Goal: Information Seeking & Learning: Learn about a topic

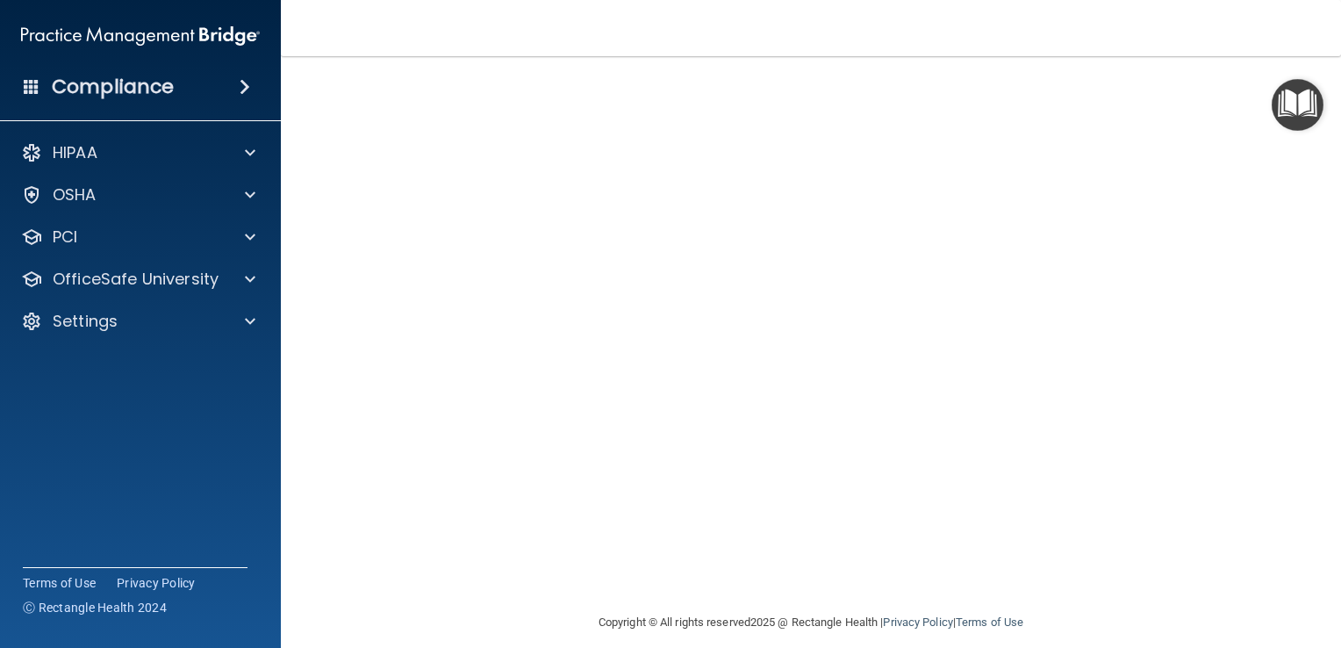
scroll to position [133, 0]
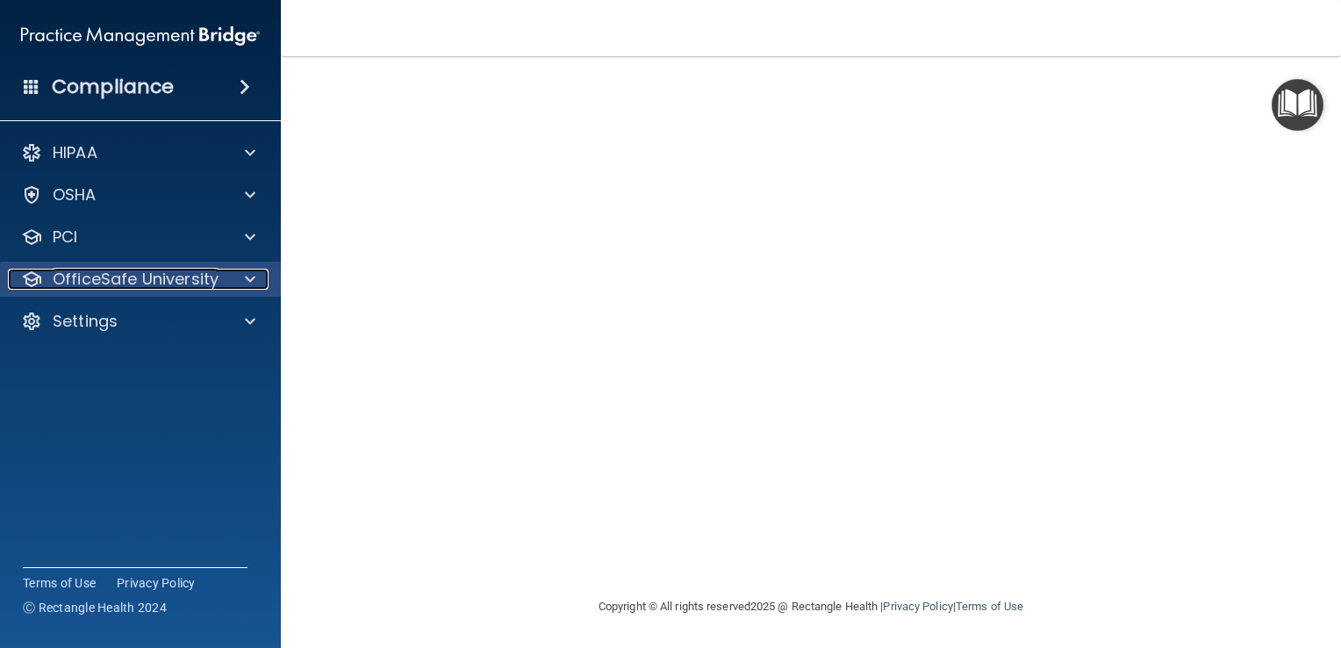
click at [220, 284] on div "OfficeSafe University" at bounding box center [117, 279] width 218 height 21
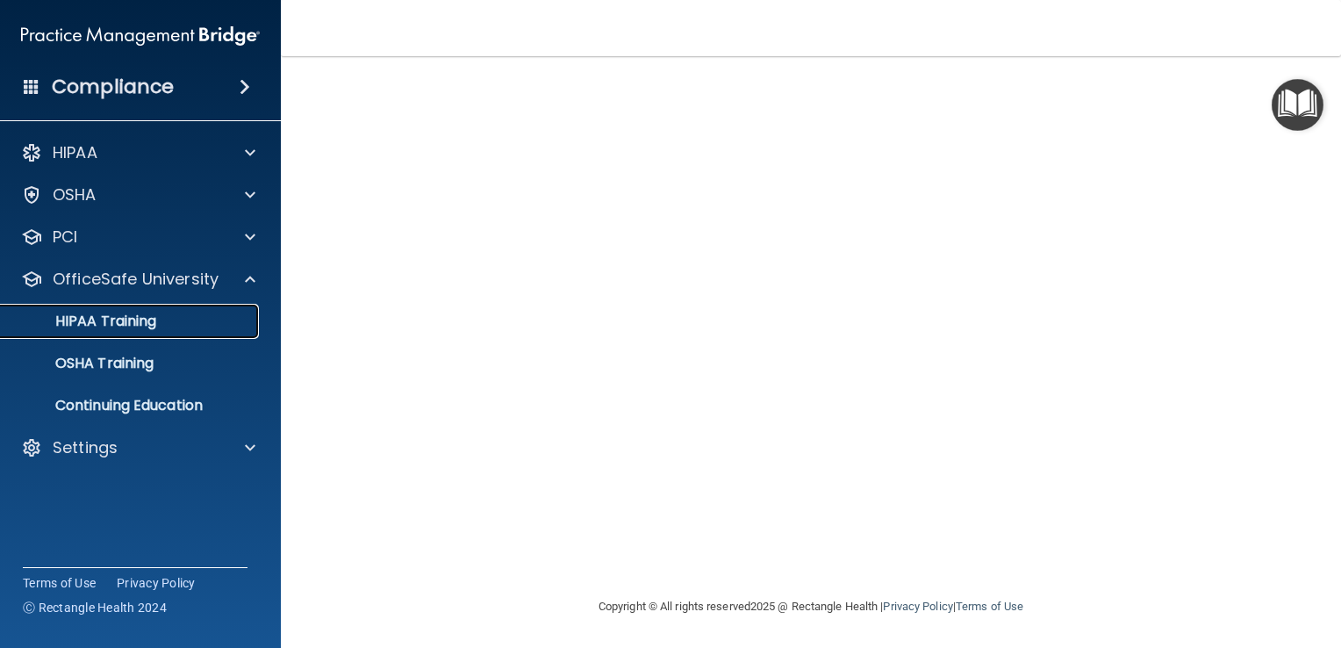
click at [185, 321] on div "HIPAA Training" at bounding box center [131, 322] width 240 height 18
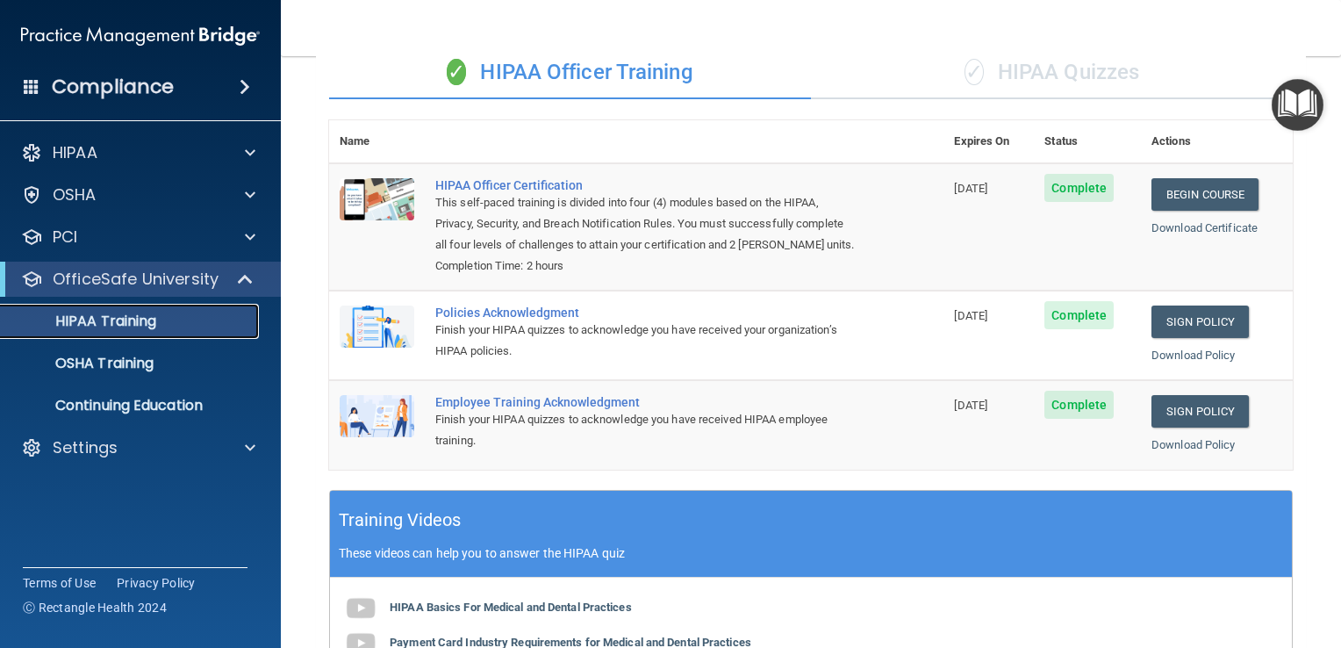
scroll to position [112, 0]
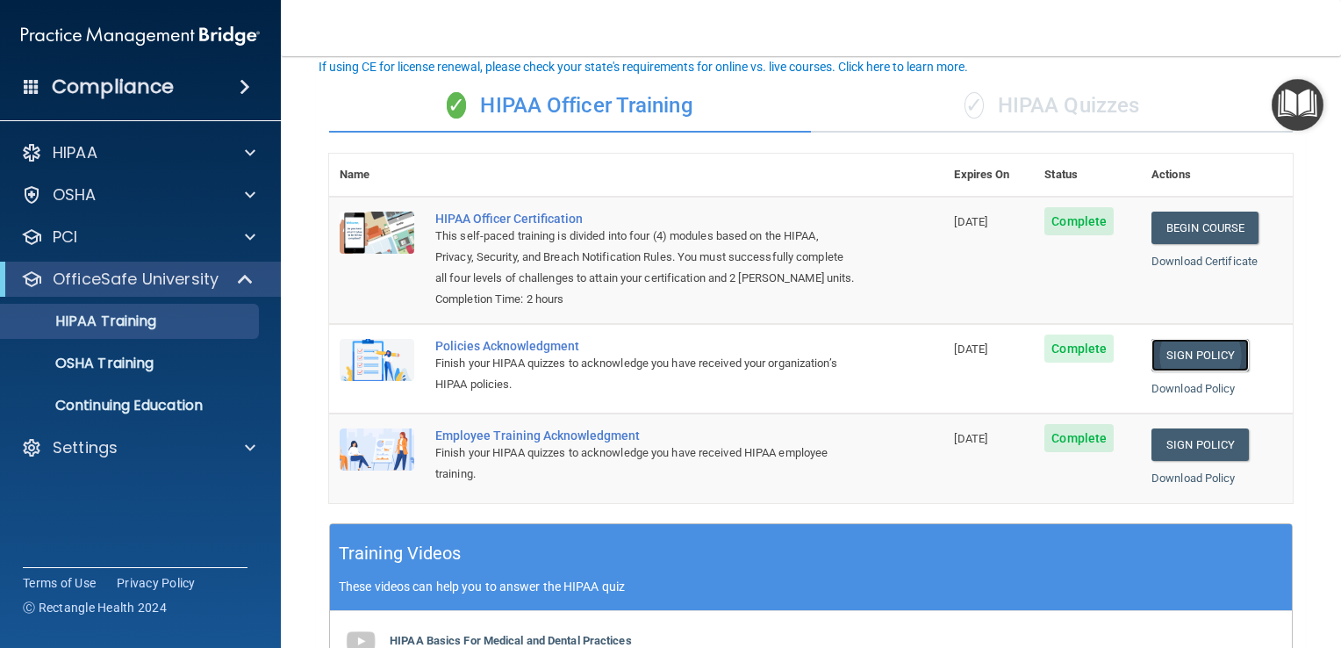
click at [1197, 371] on link "Sign Policy" at bounding box center [1200, 355] width 97 height 32
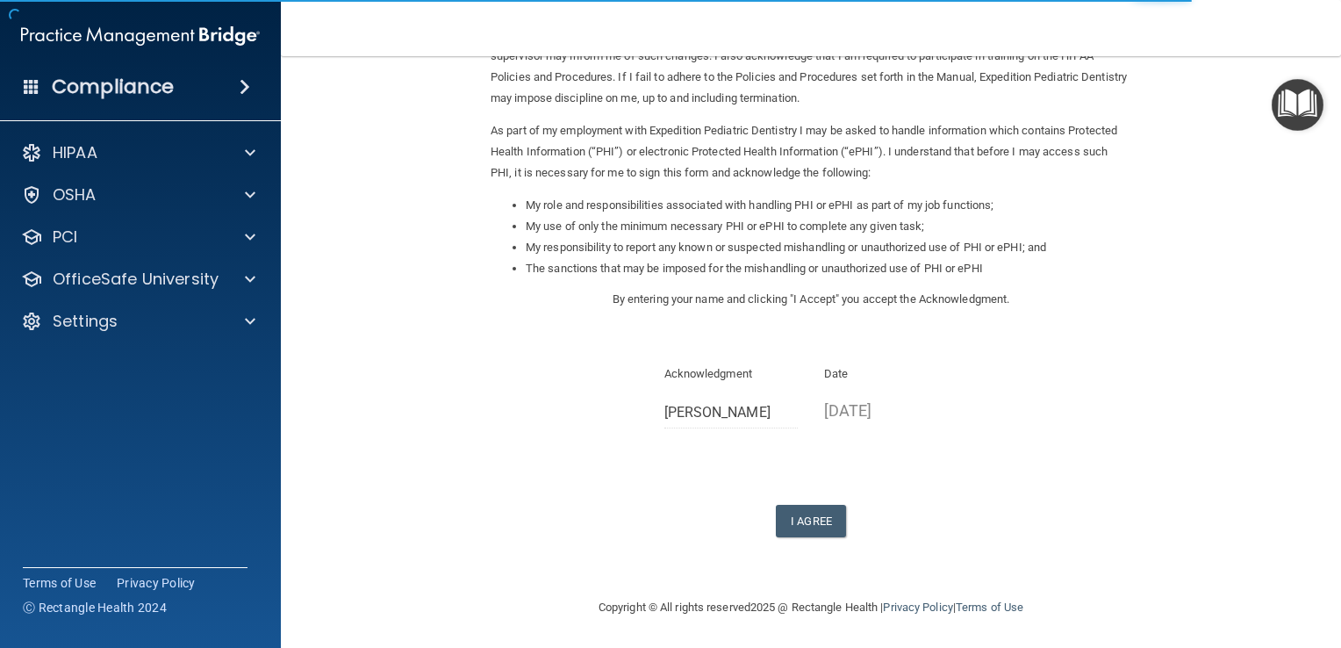
scroll to position [155, 0]
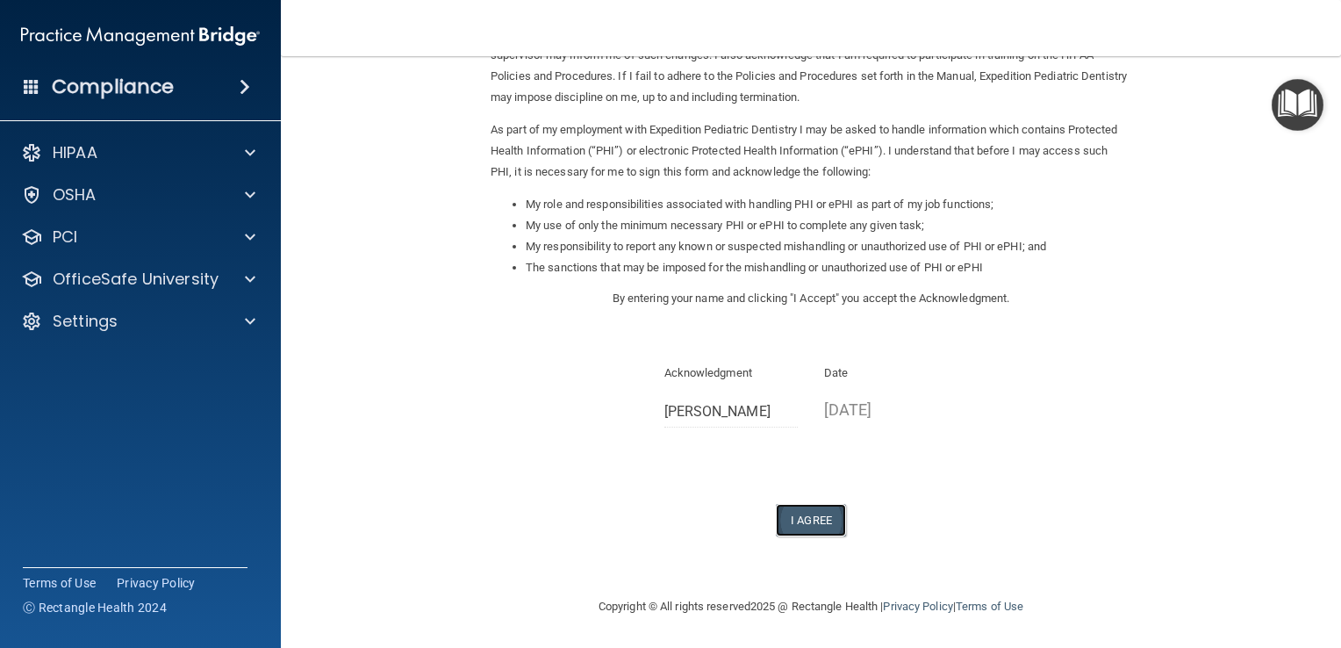
click at [785, 521] on button "I Agree" at bounding box center [811, 520] width 70 height 32
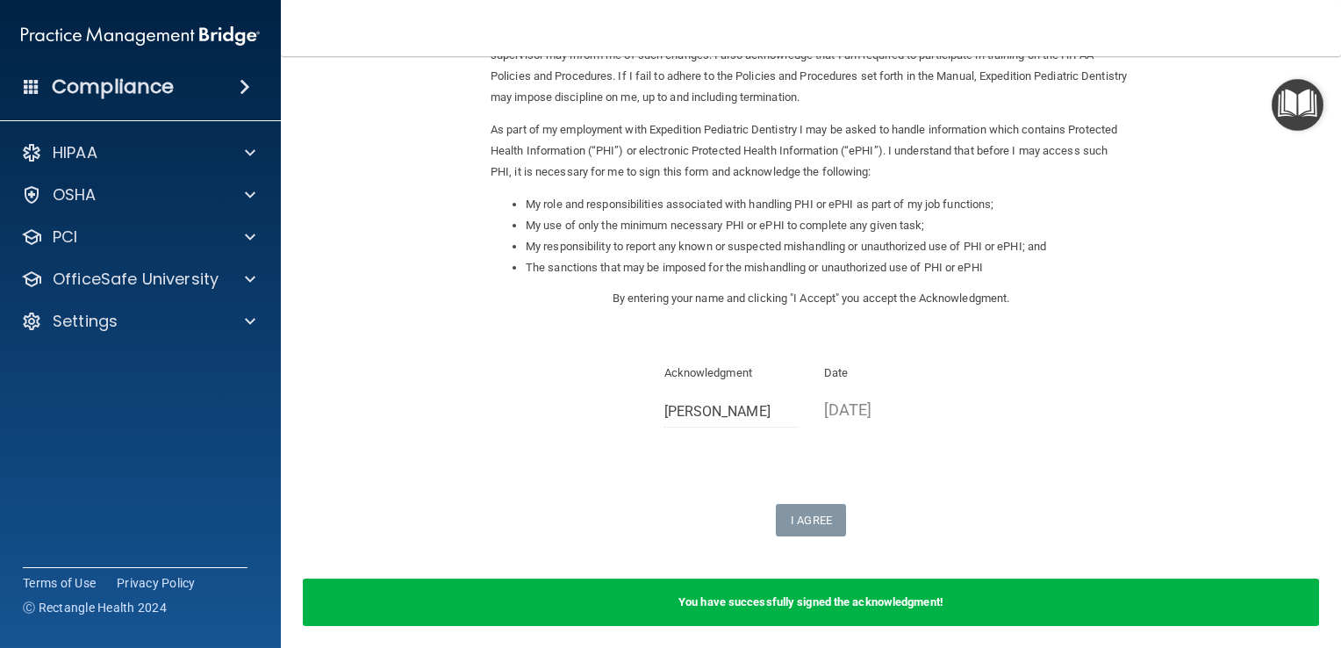
scroll to position [0, 0]
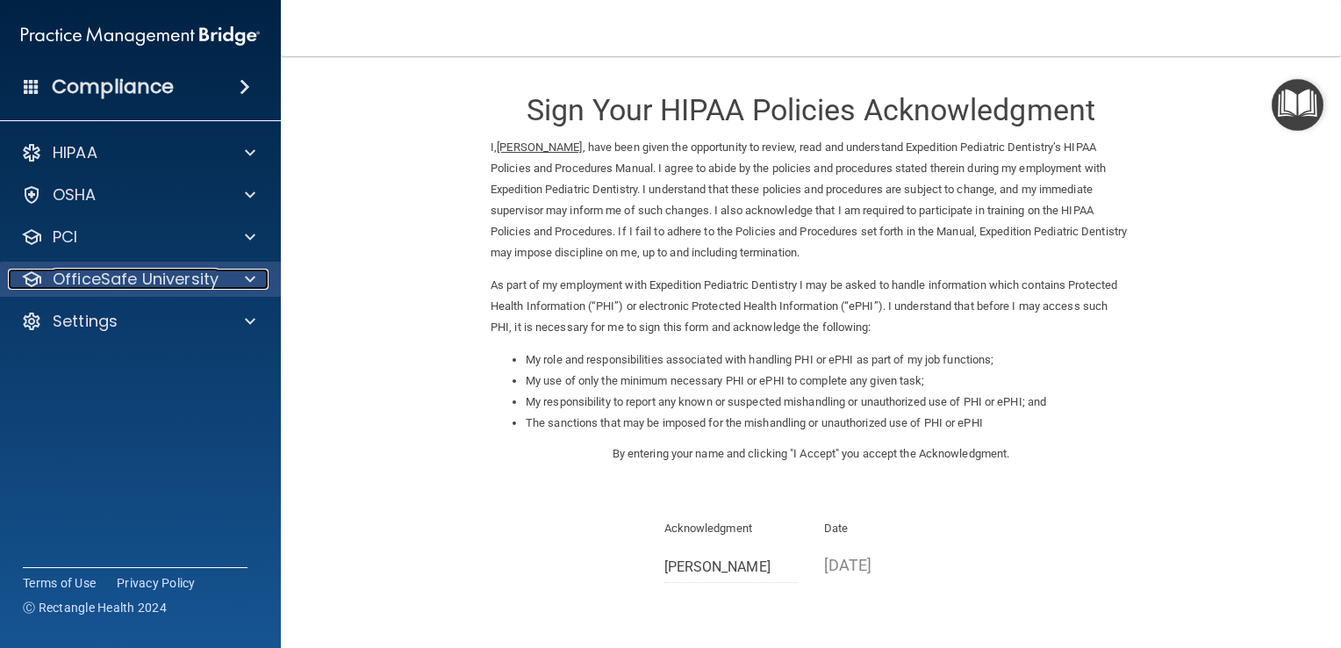
click at [162, 287] on p "OfficeSafe University" at bounding box center [136, 279] width 166 height 21
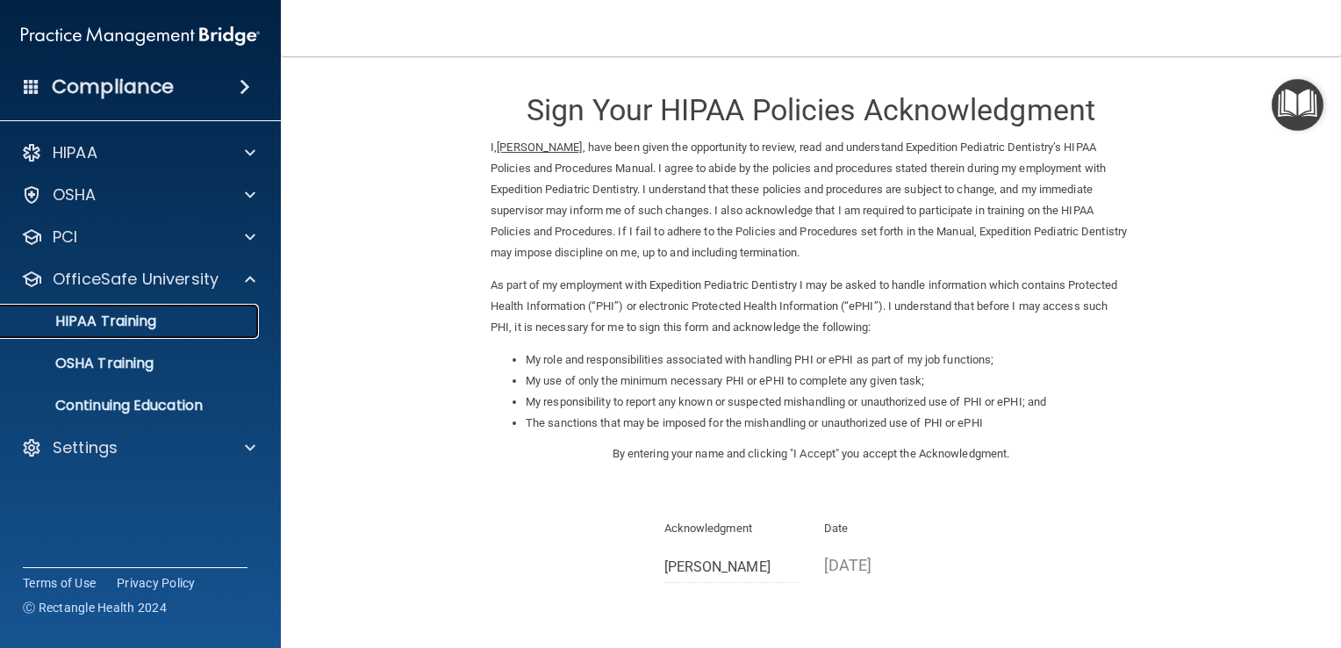
click at [158, 321] on div "HIPAA Training" at bounding box center [131, 322] width 240 height 18
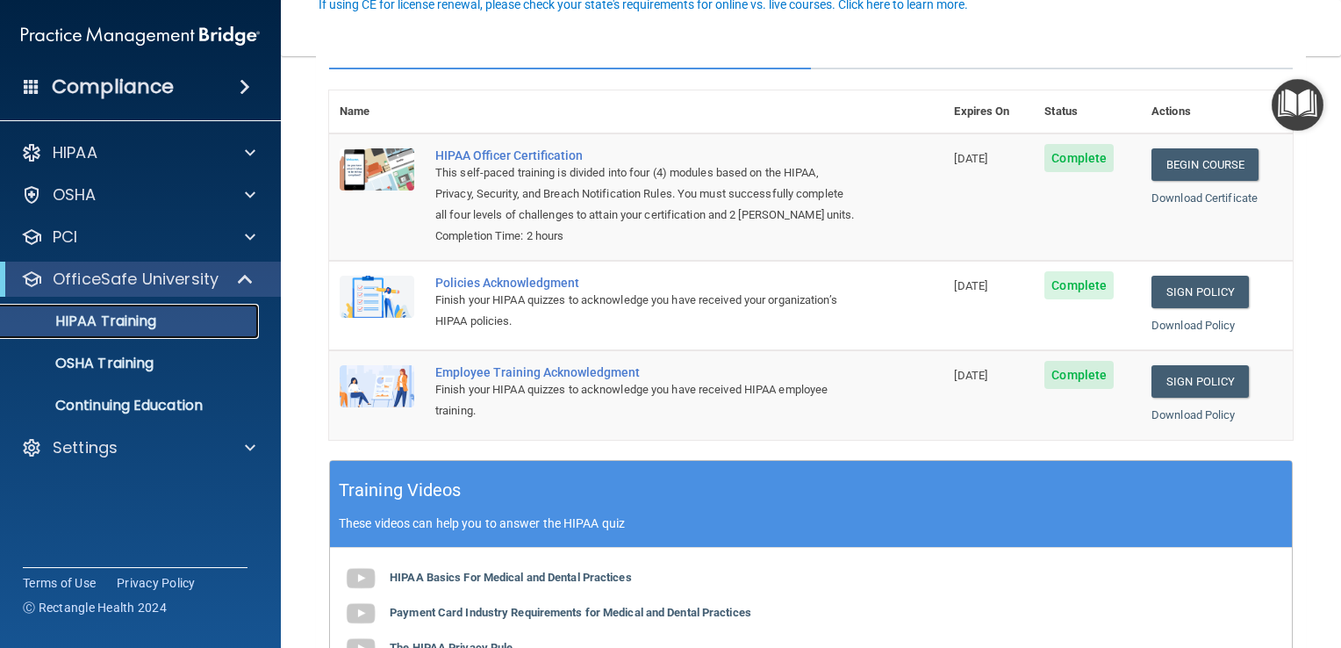
scroll to position [88, 0]
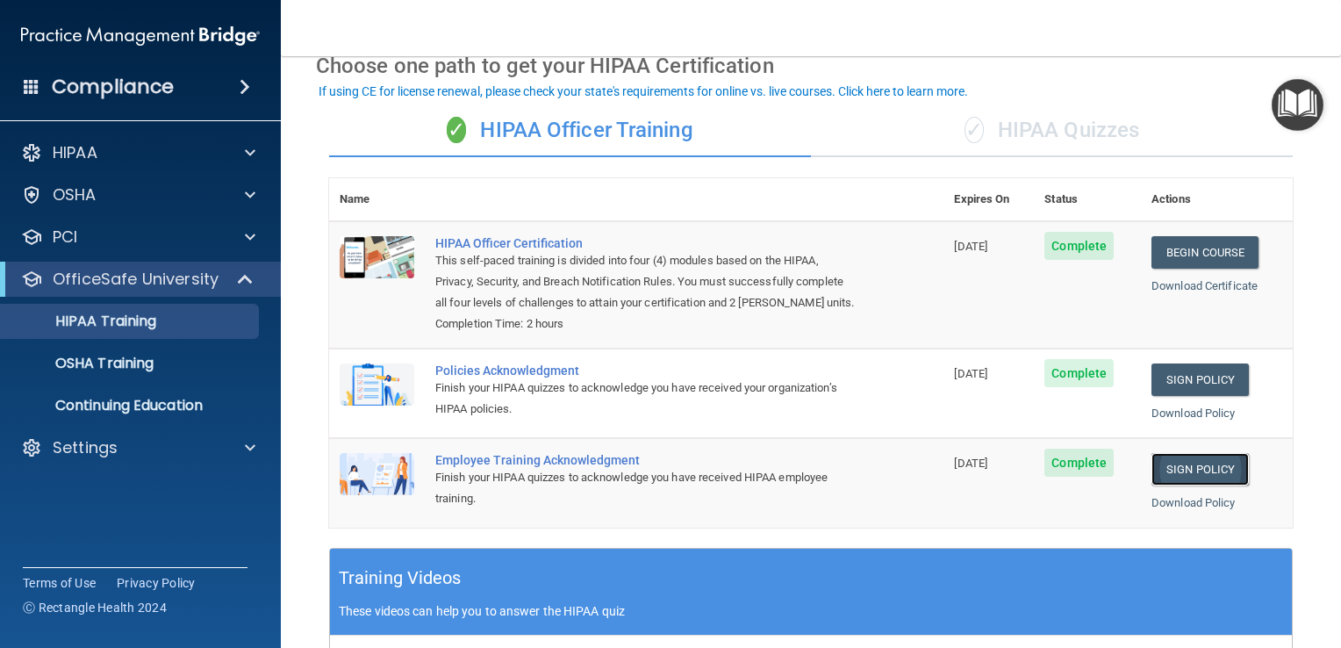
click at [1206, 485] on link "Sign Policy" at bounding box center [1200, 469] width 97 height 32
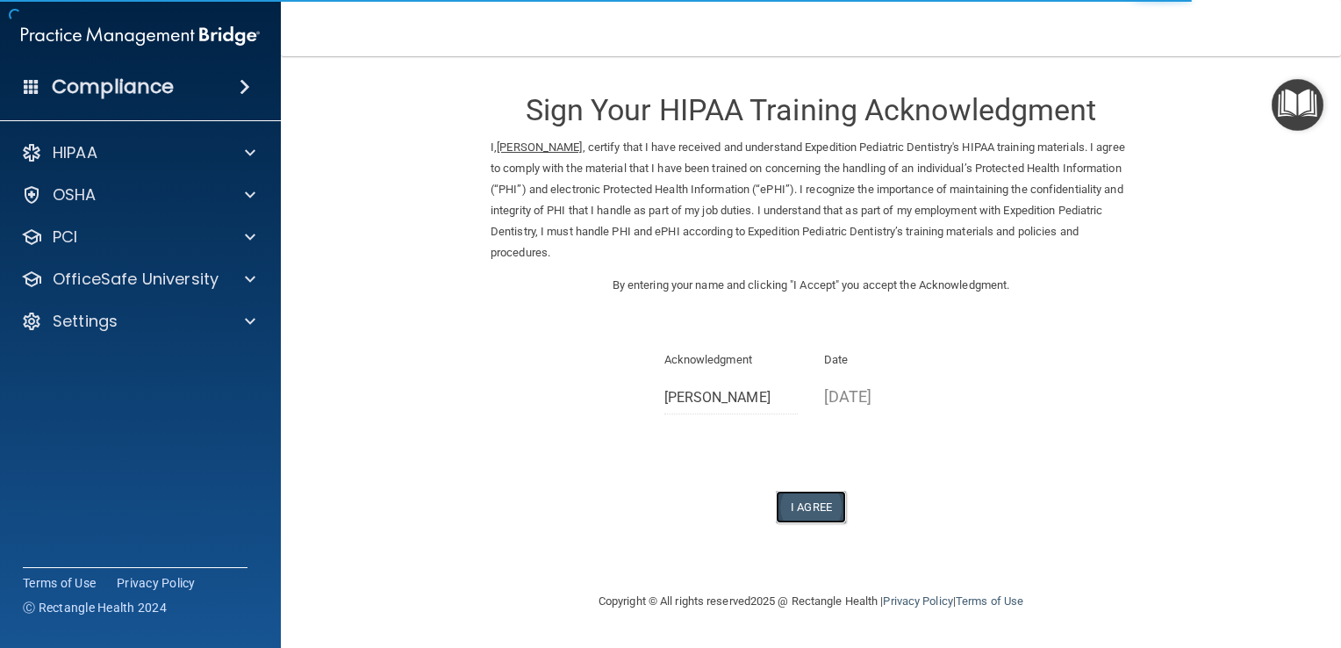
click at [819, 506] on button "I Agree" at bounding box center [811, 507] width 70 height 32
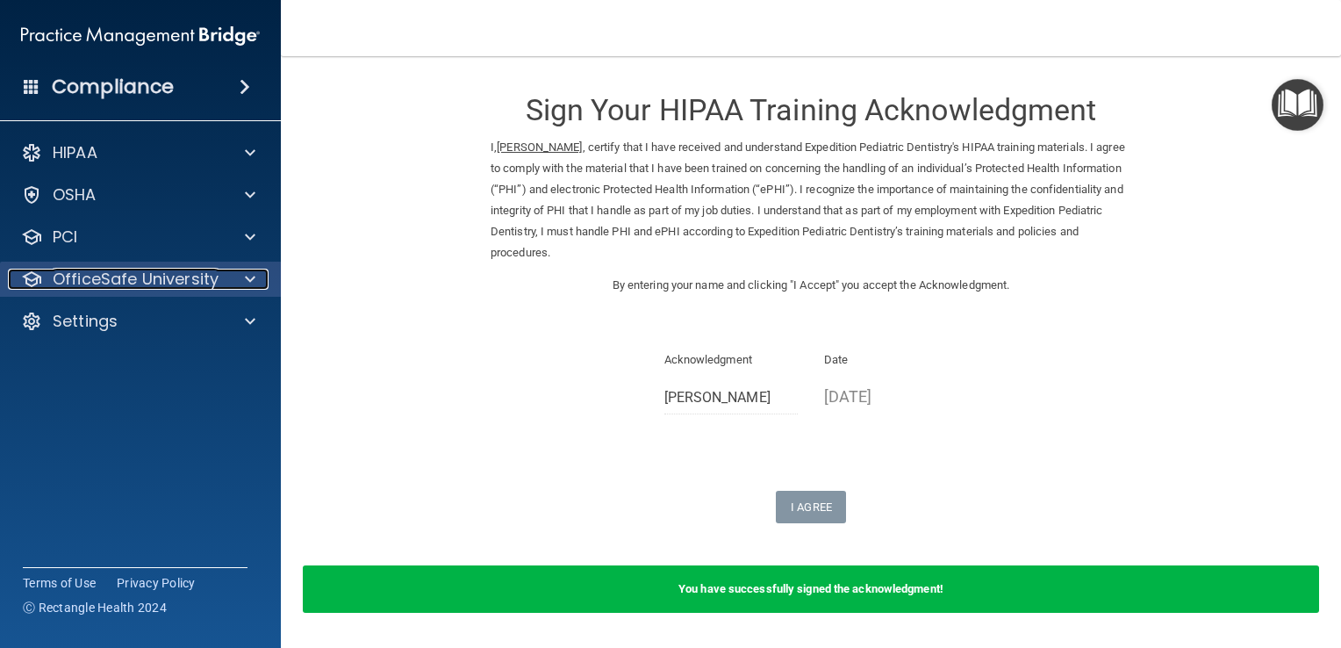
click at [145, 286] on p "OfficeSafe University" at bounding box center [136, 279] width 166 height 21
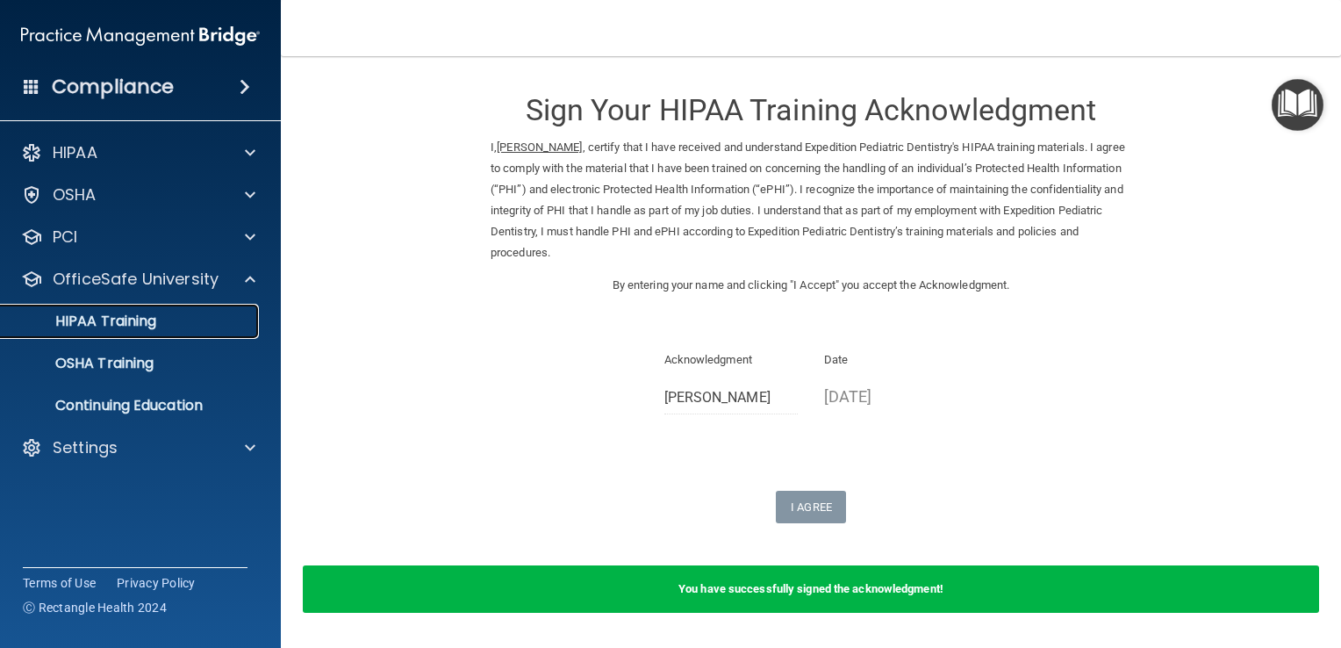
click at [177, 307] on link "HIPAA Training" at bounding box center [120, 321] width 277 height 35
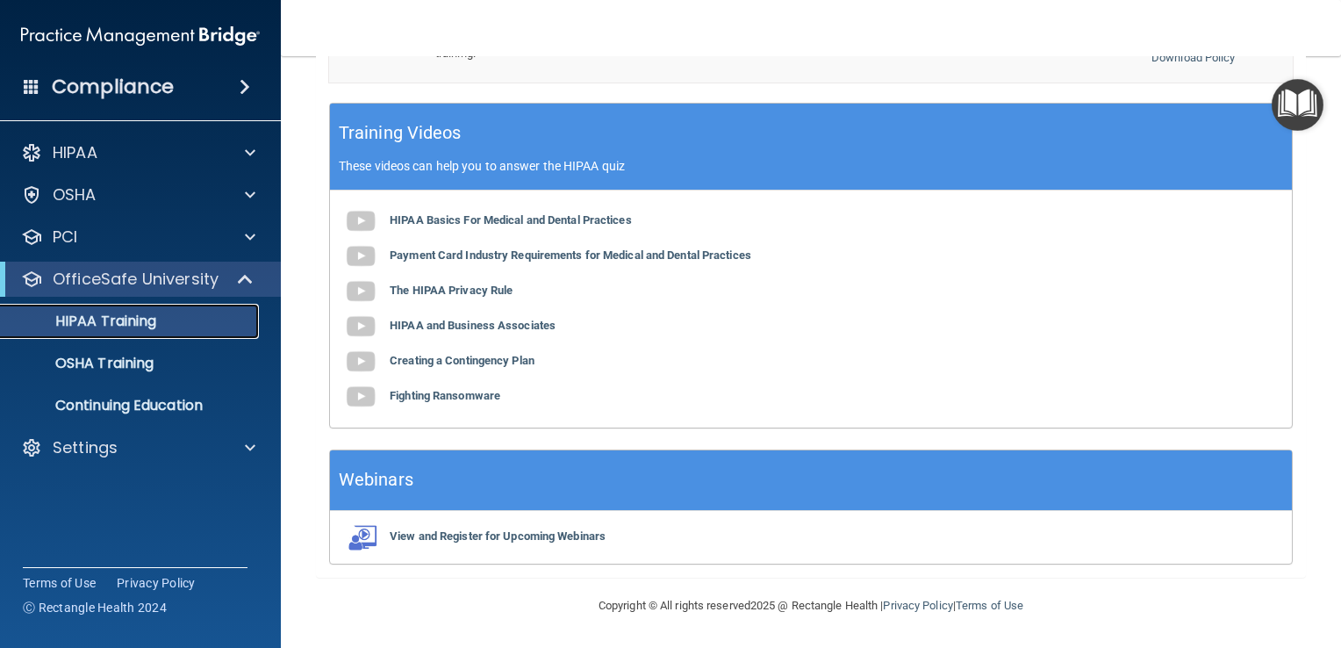
scroll to position [551, 0]
click at [104, 370] on p "OSHA Training" at bounding box center [82, 364] width 142 height 18
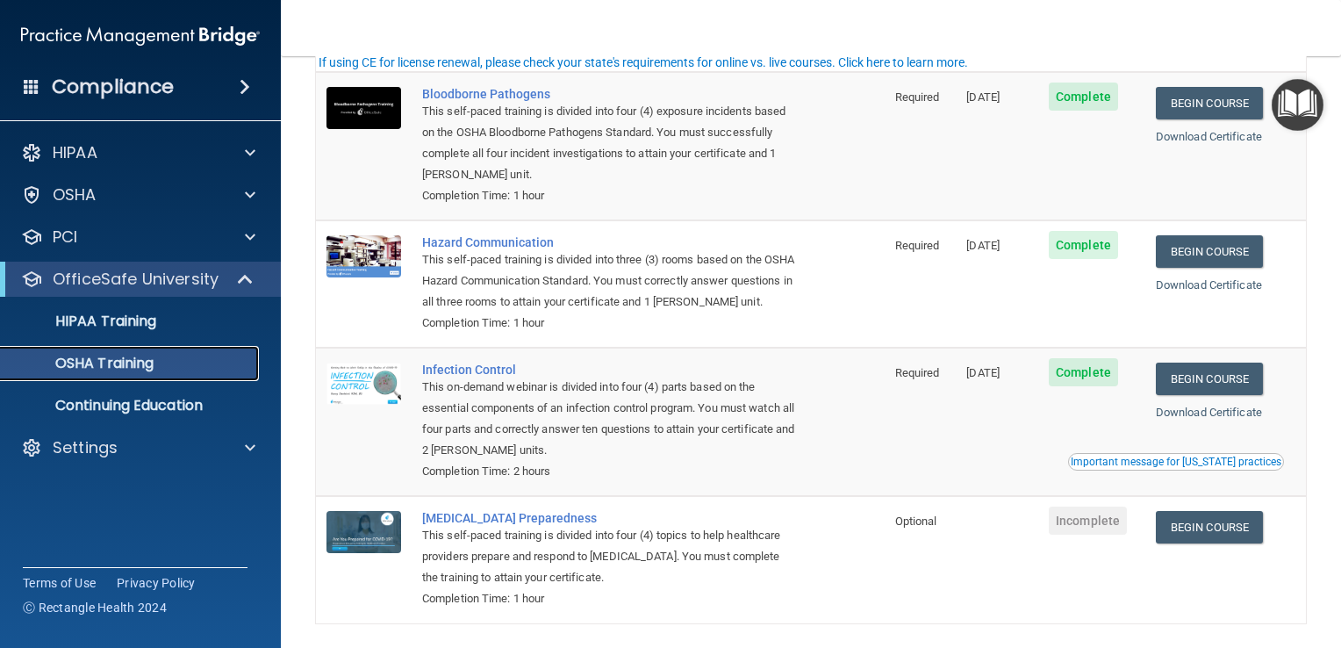
scroll to position [39, 0]
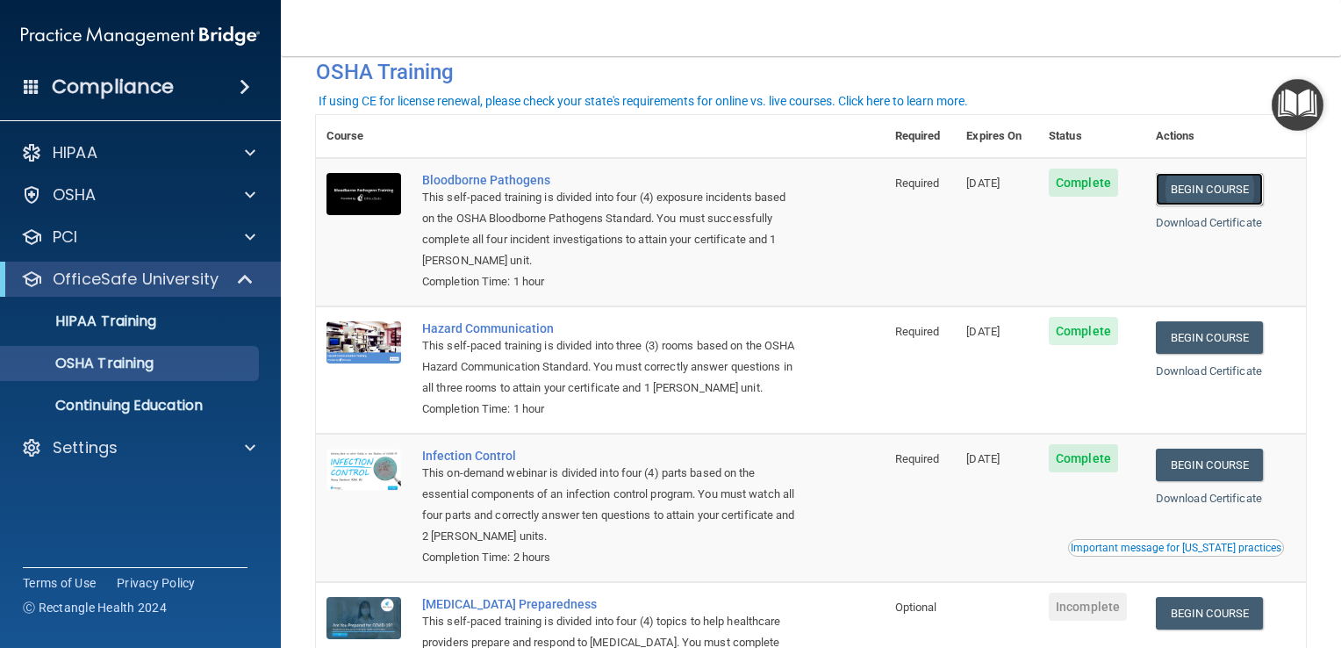
click at [1200, 190] on link "Begin Course" at bounding box center [1209, 189] width 107 height 32
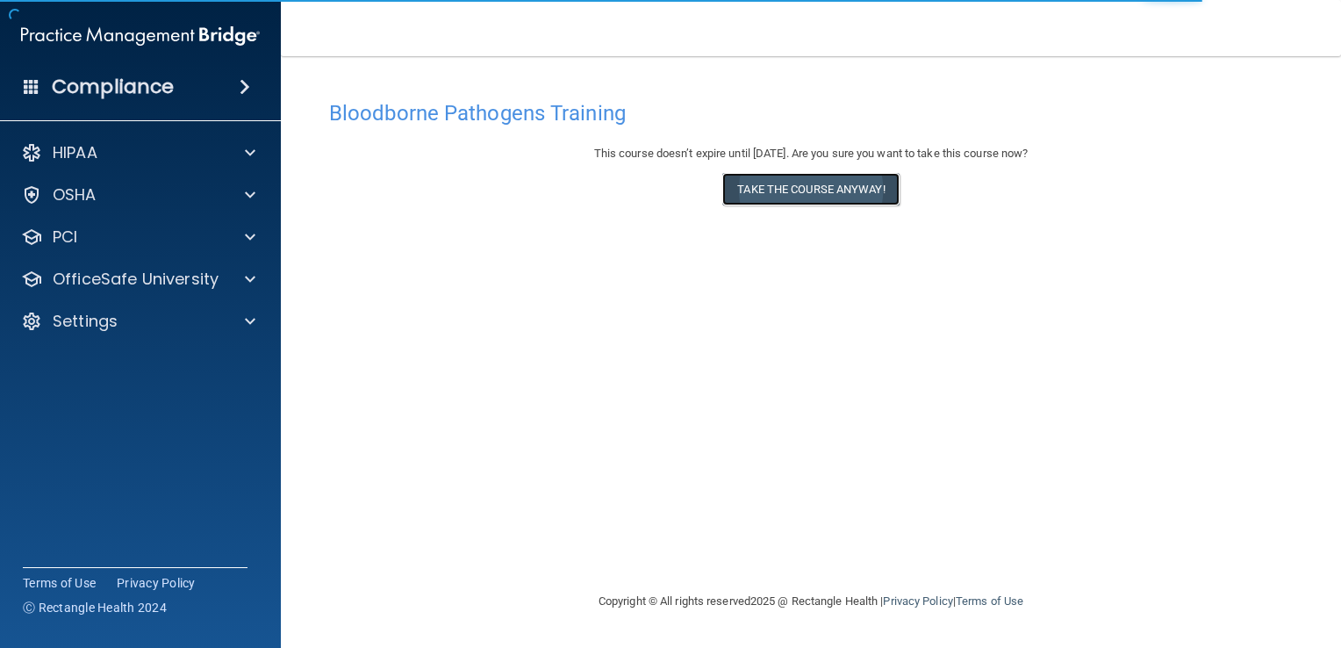
click at [801, 199] on button "Take the course anyway!" at bounding box center [810, 189] width 176 height 32
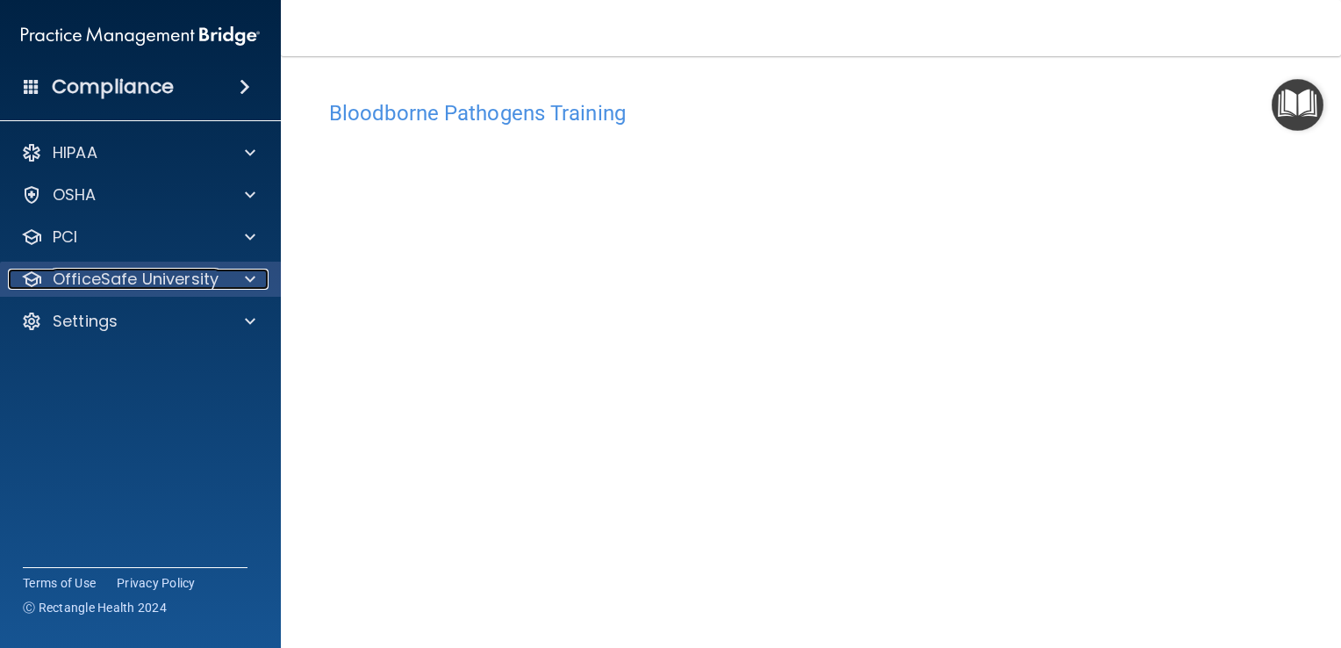
click at [234, 284] on div at bounding box center [248, 279] width 44 height 21
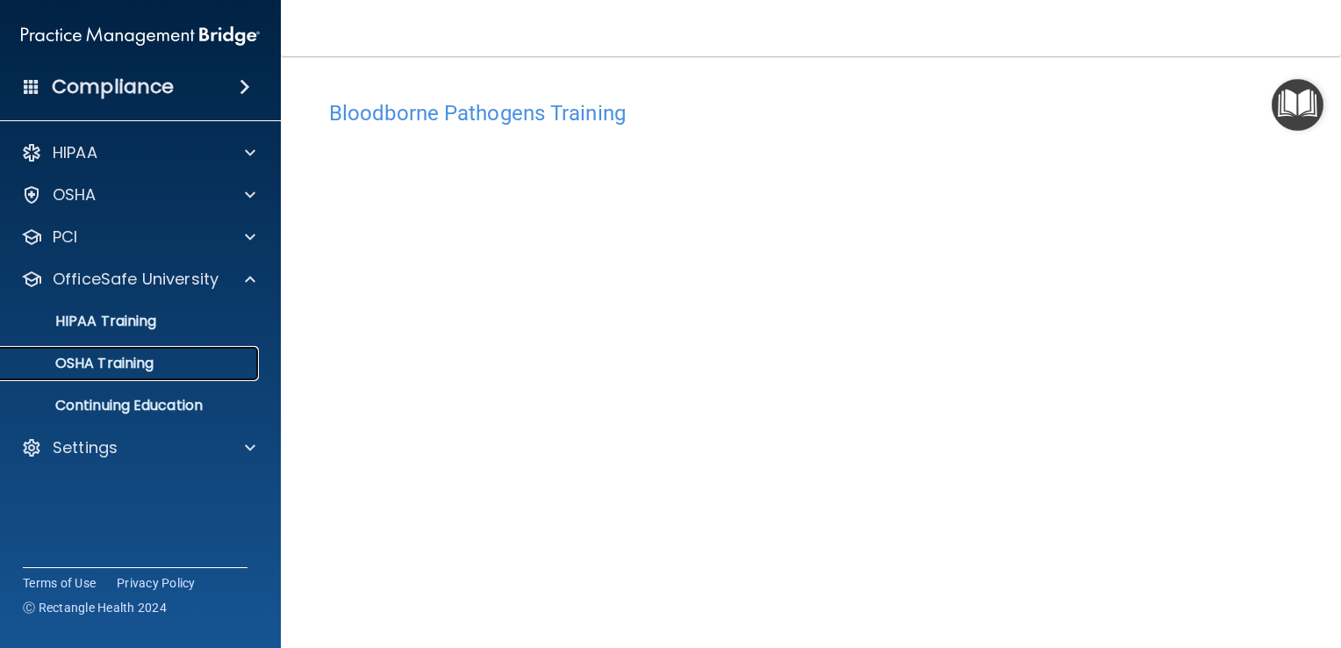
click at [133, 367] on p "OSHA Training" at bounding box center [82, 364] width 142 height 18
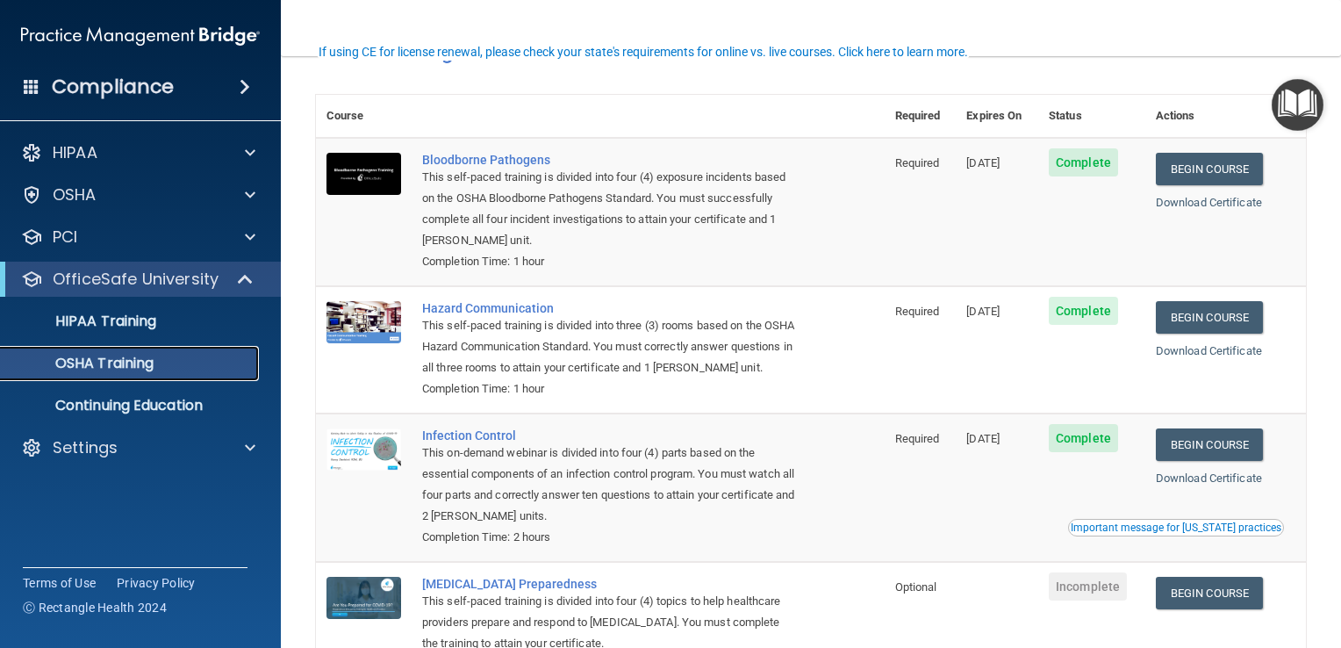
scroll to position [88, 0]
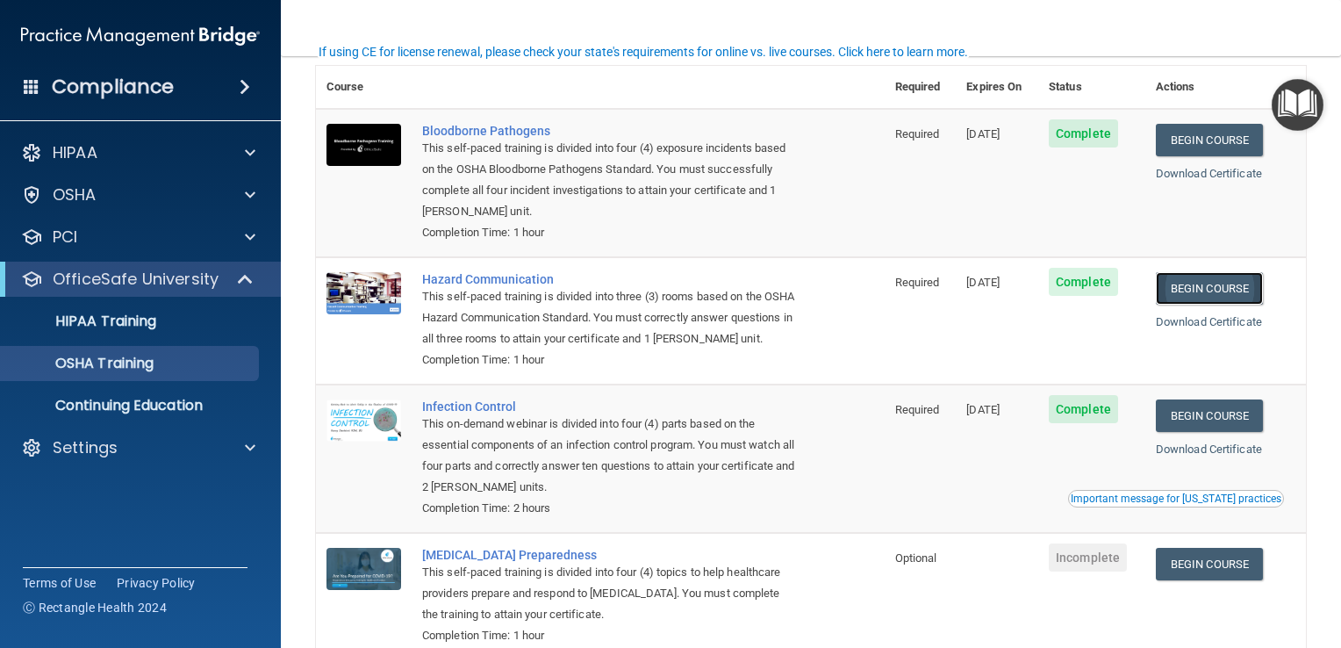
click at [1197, 294] on link "Begin Course" at bounding box center [1209, 288] width 107 height 32
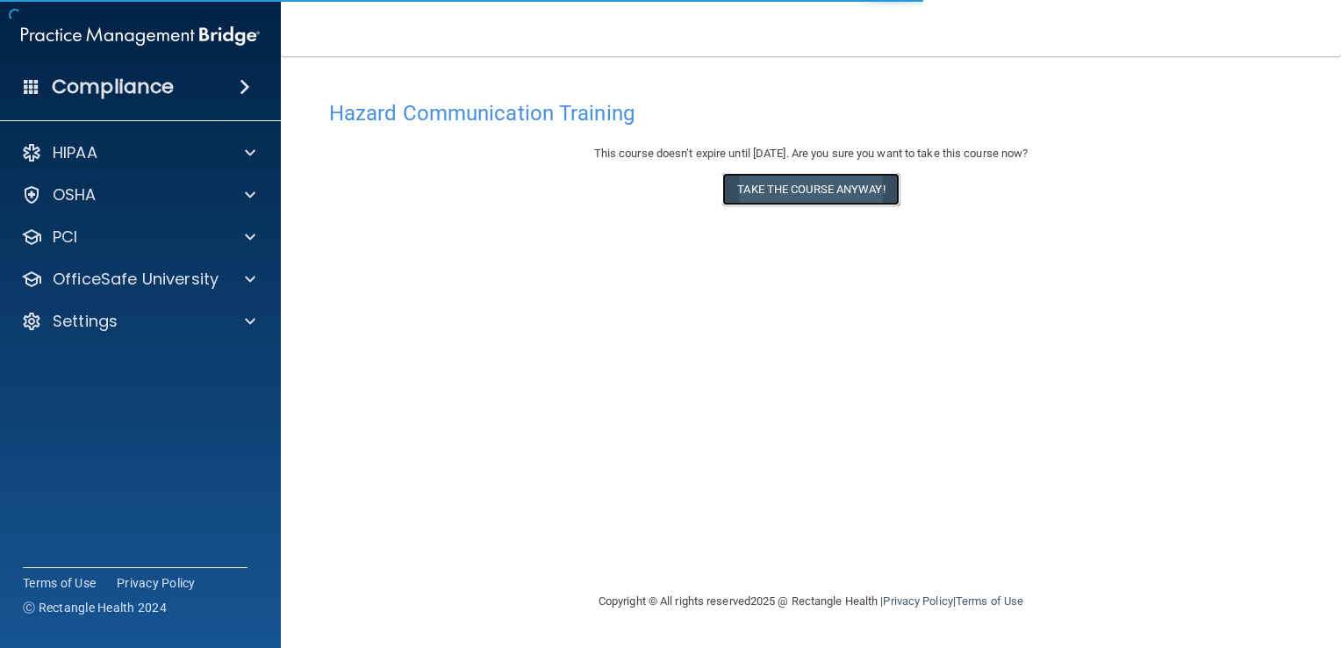
click at [744, 198] on button "Take the course anyway!" at bounding box center [810, 189] width 176 height 32
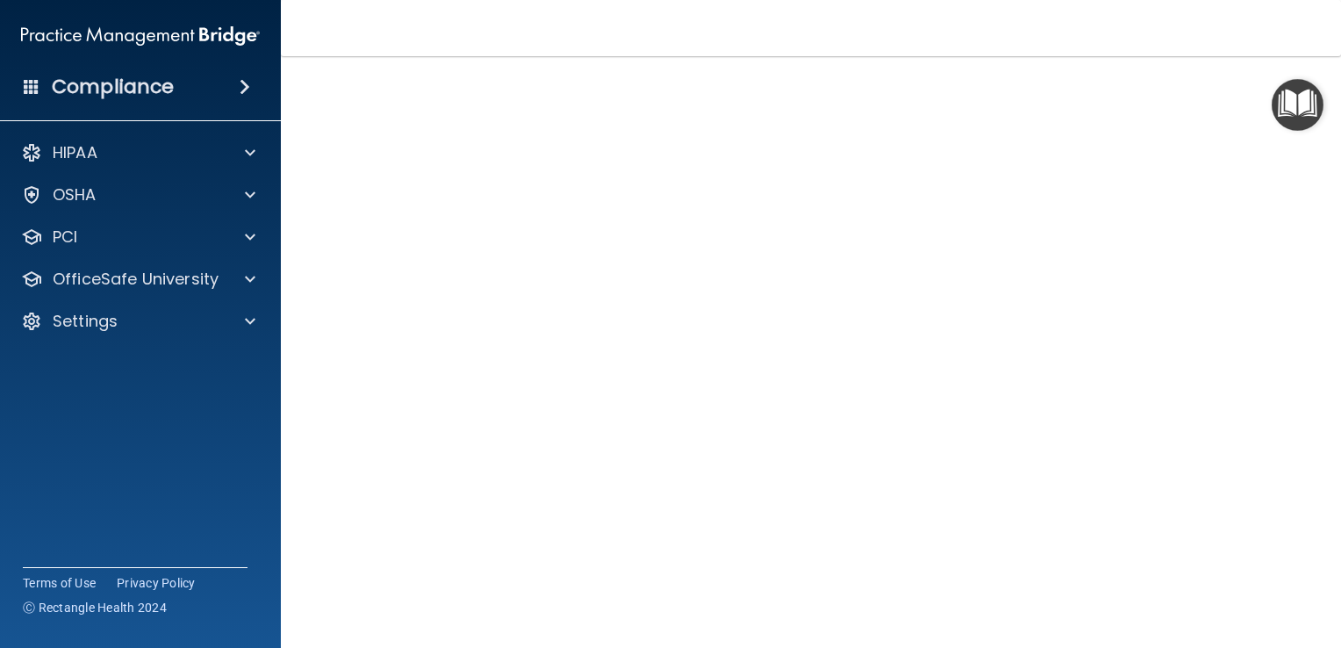
scroll to position [99, 0]
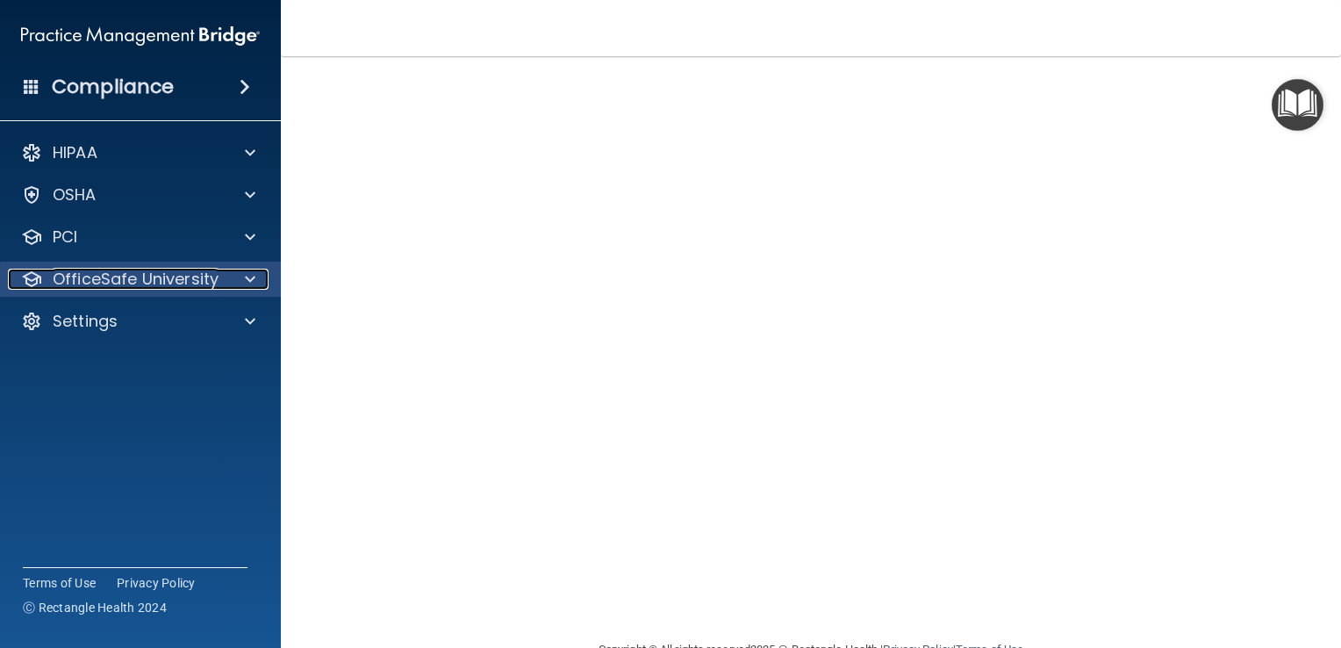
click at [199, 288] on p "OfficeSafe University" at bounding box center [136, 279] width 166 height 21
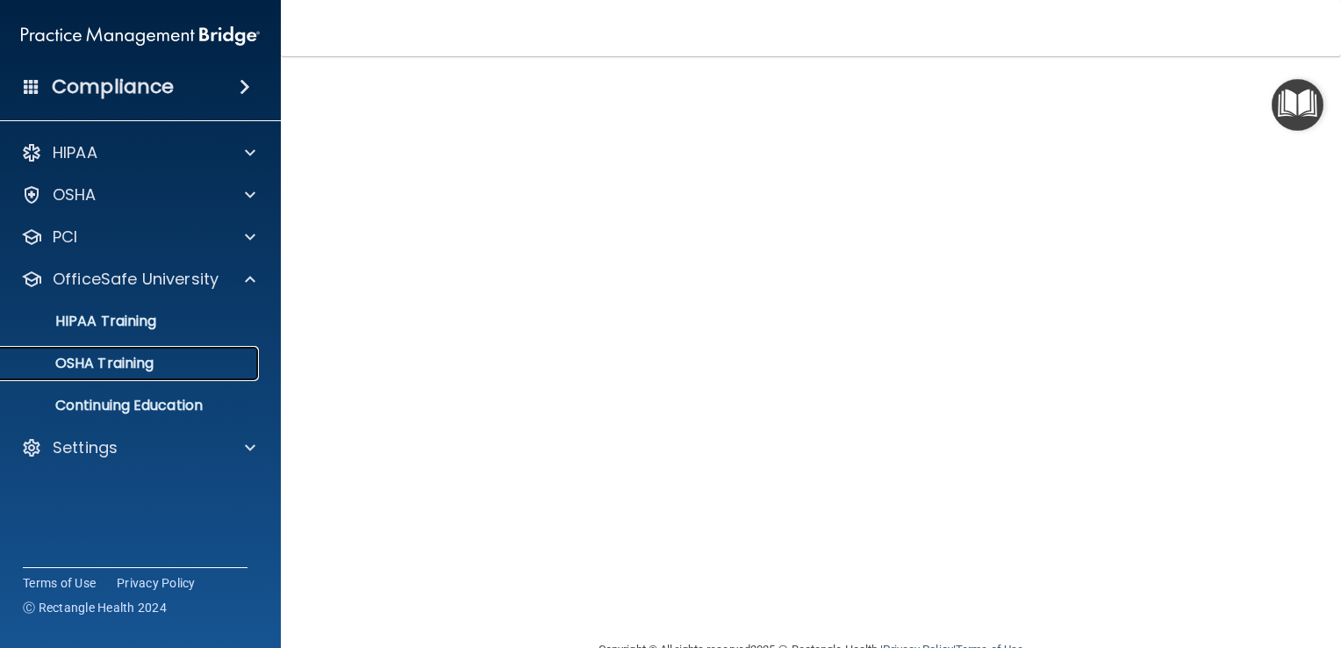
click at [151, 358] on p "OSHA Training" at bounding box center [82, 364] width 142 height 18
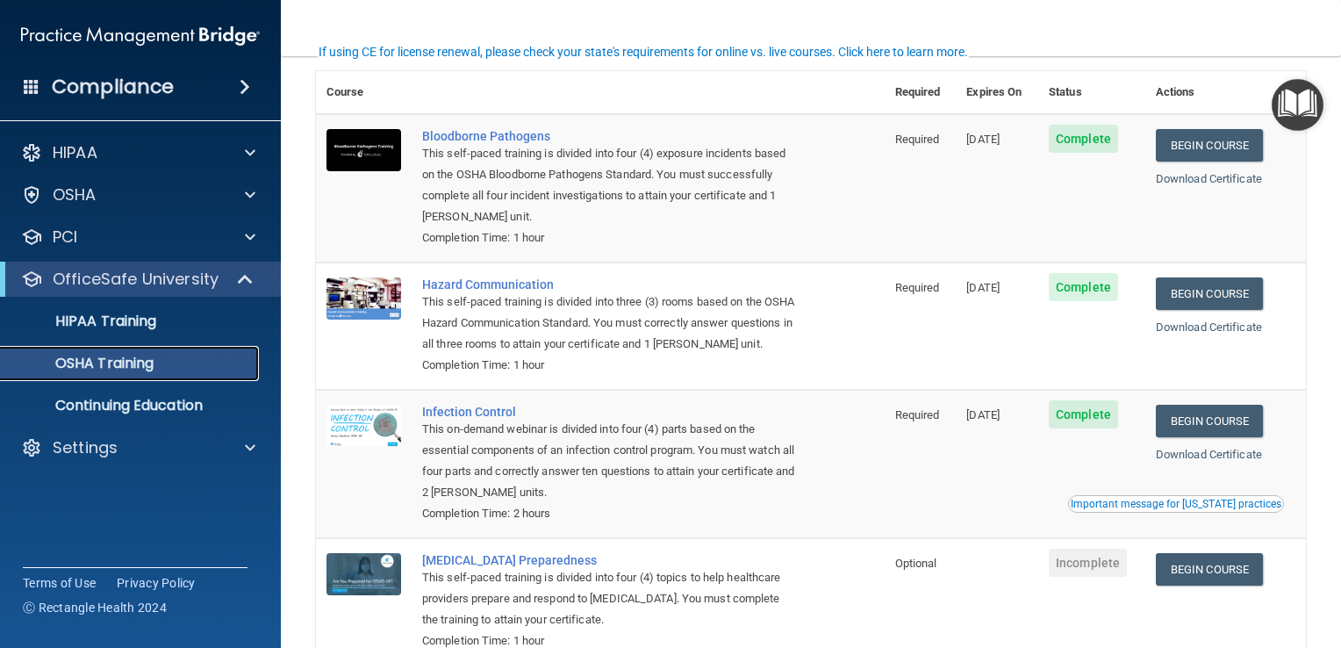
scroll to position [170, 0]
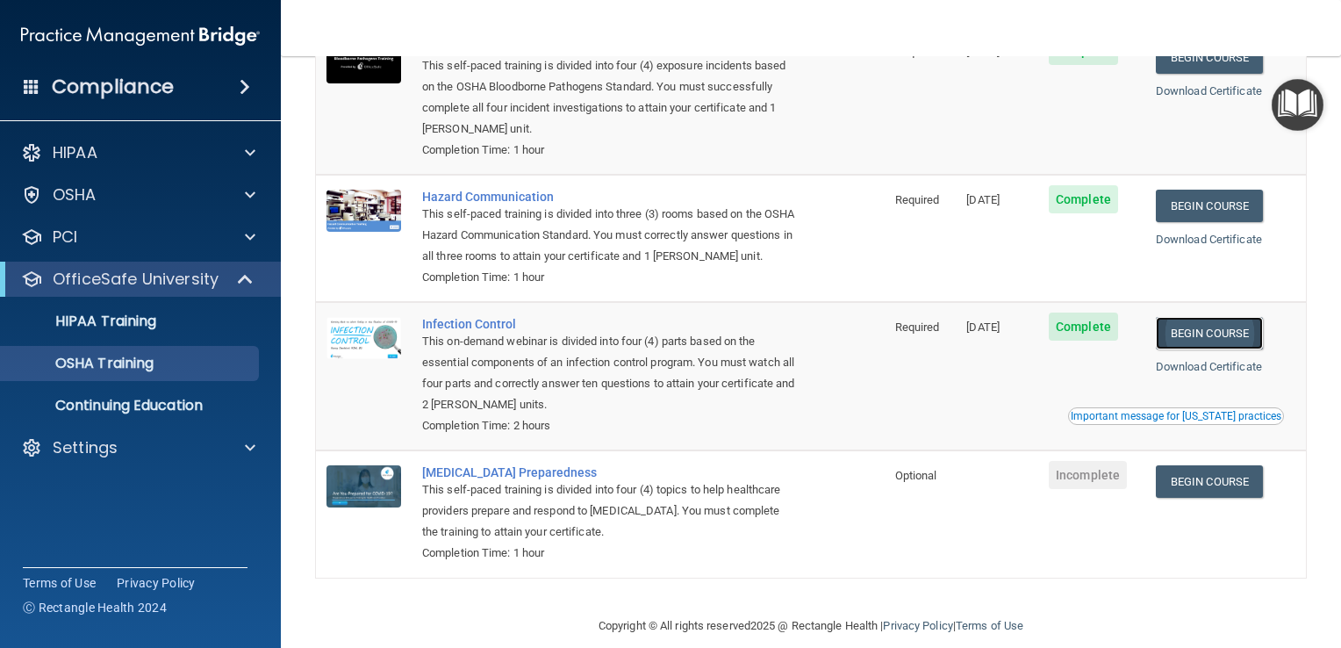
click at [1198, 349] on link "Begin Course" at bounding box center [1209, 333] width 107 height 32
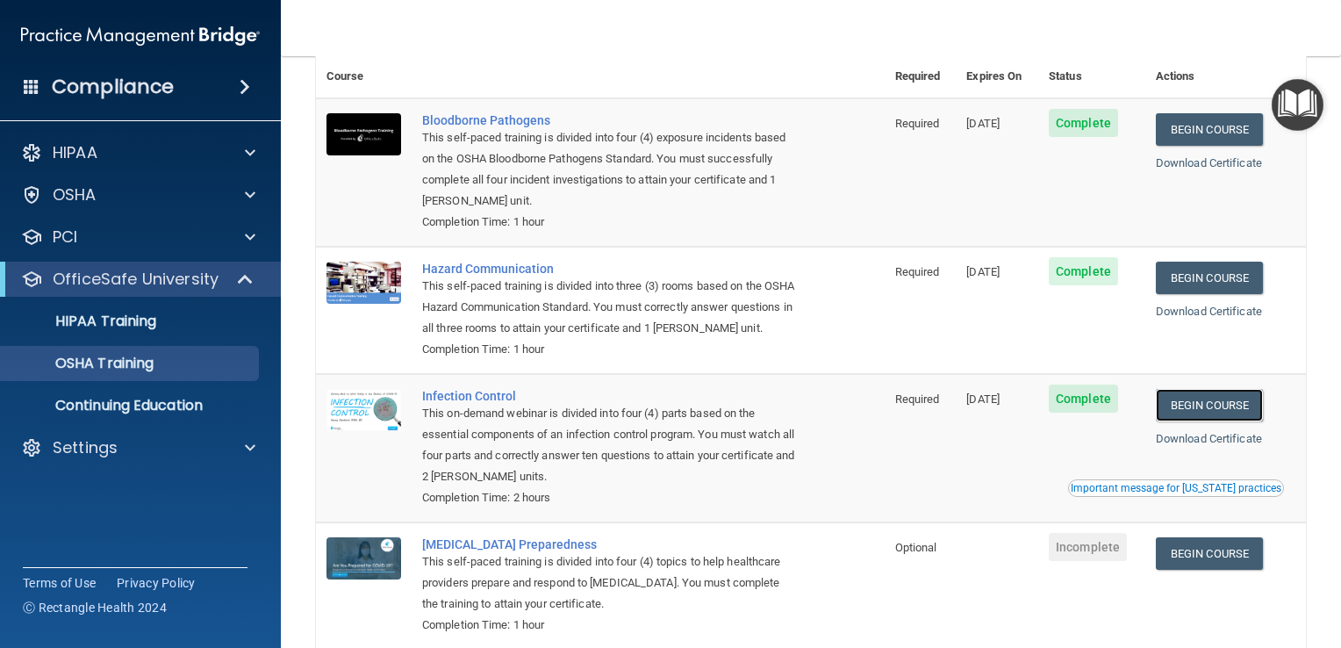
scroll to position [0, 0]
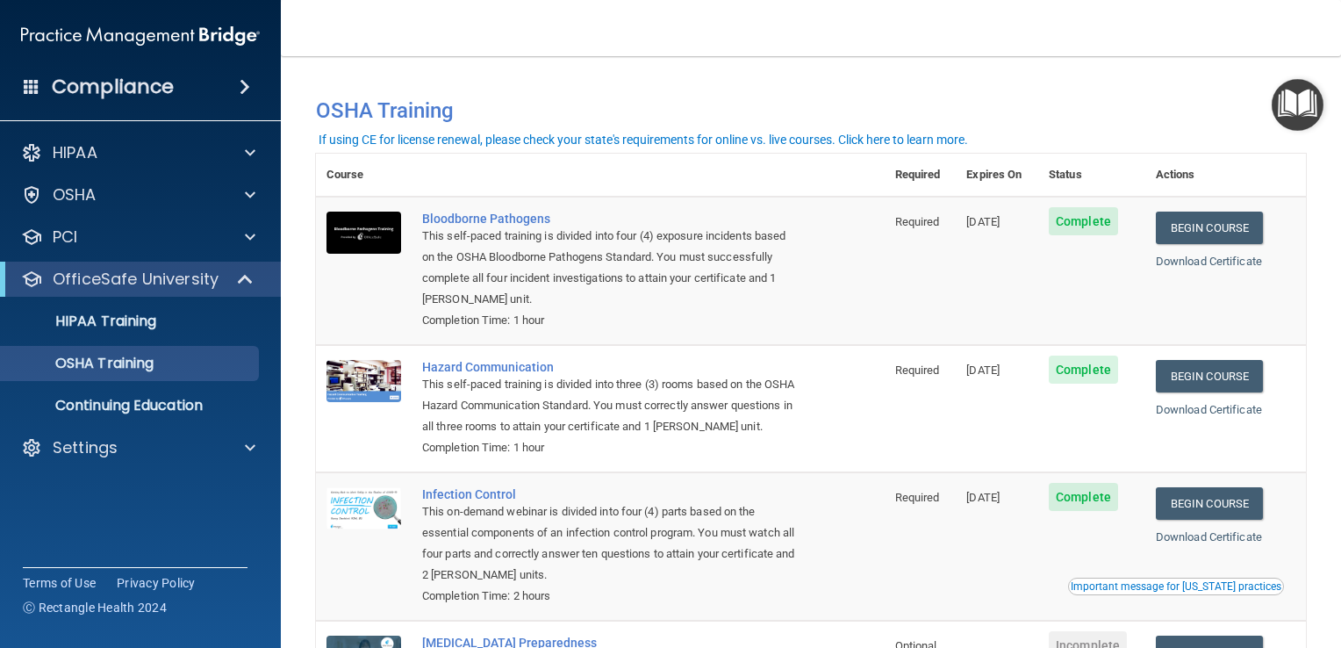
click at [530, 56] on main "You have a course that has expired or is incomplete. Please complete the course…" at bounding box center [811, 352] width 1060 height 592
click at [149, 277] on p "OfficeSafe University" at bounding box center [136, 279] width 166 height 21
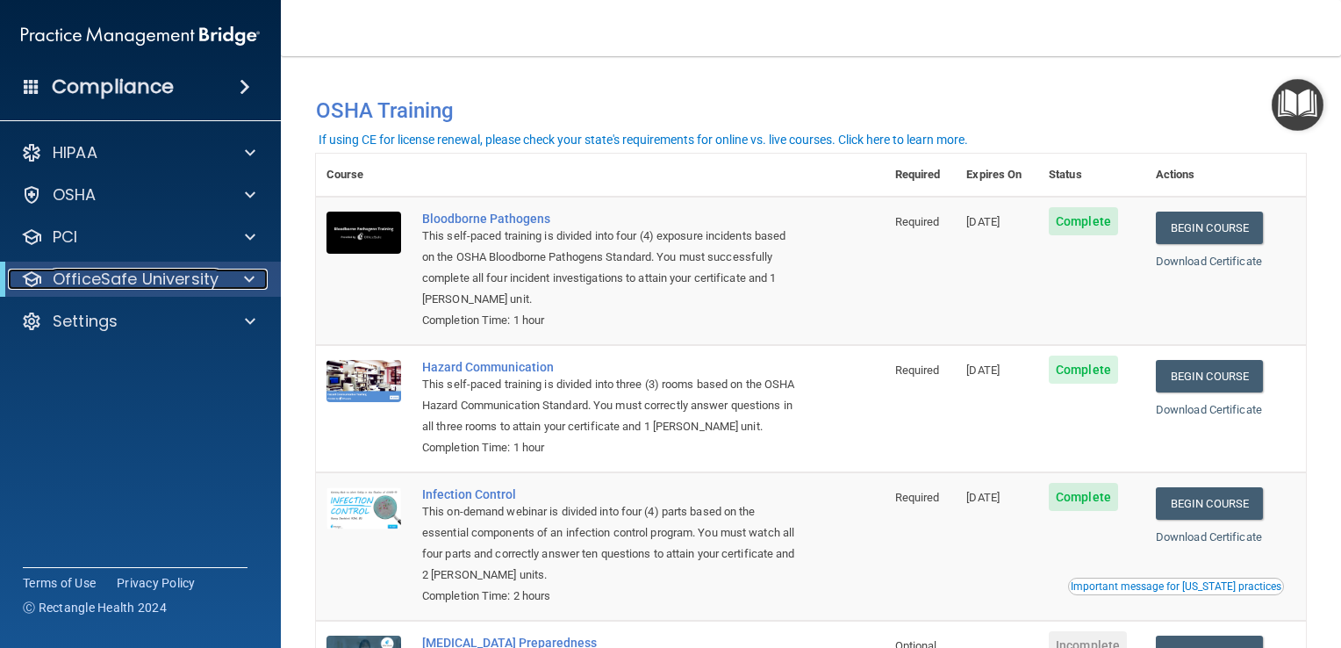
click at [149, 277] on p "OfficeSafe University" at bounding box center [136, 279] width 166 height 21
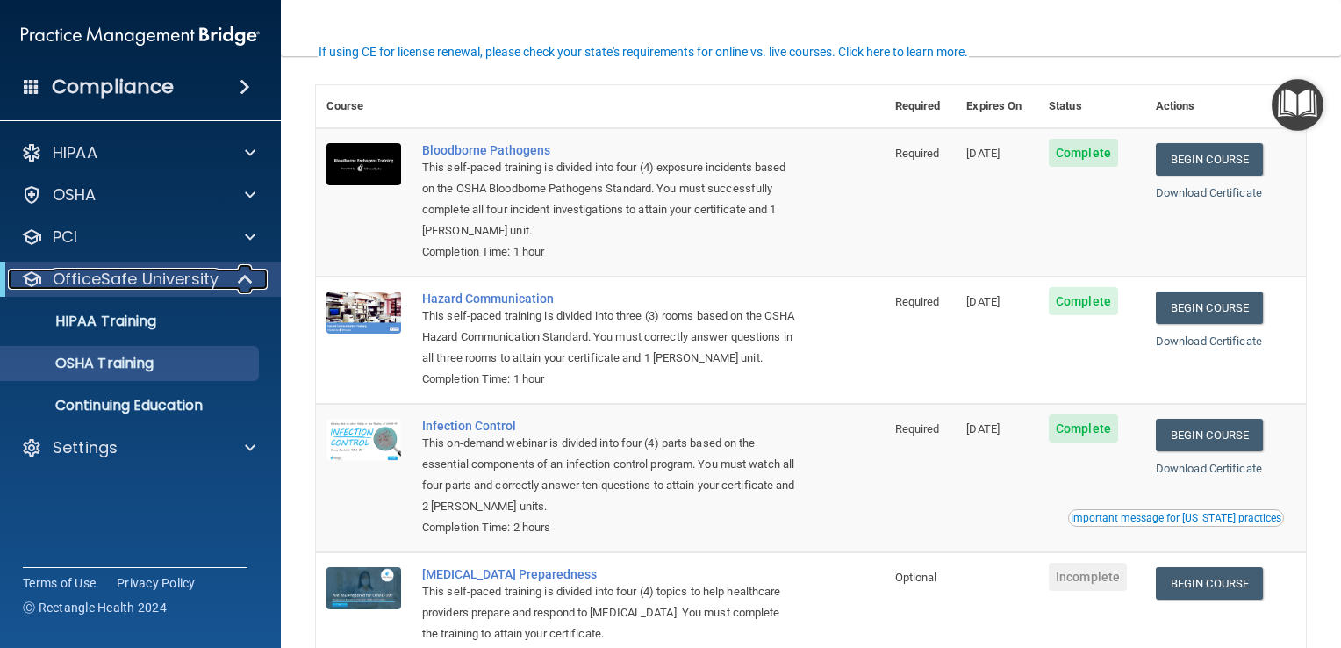
scroll to position [88, 0]
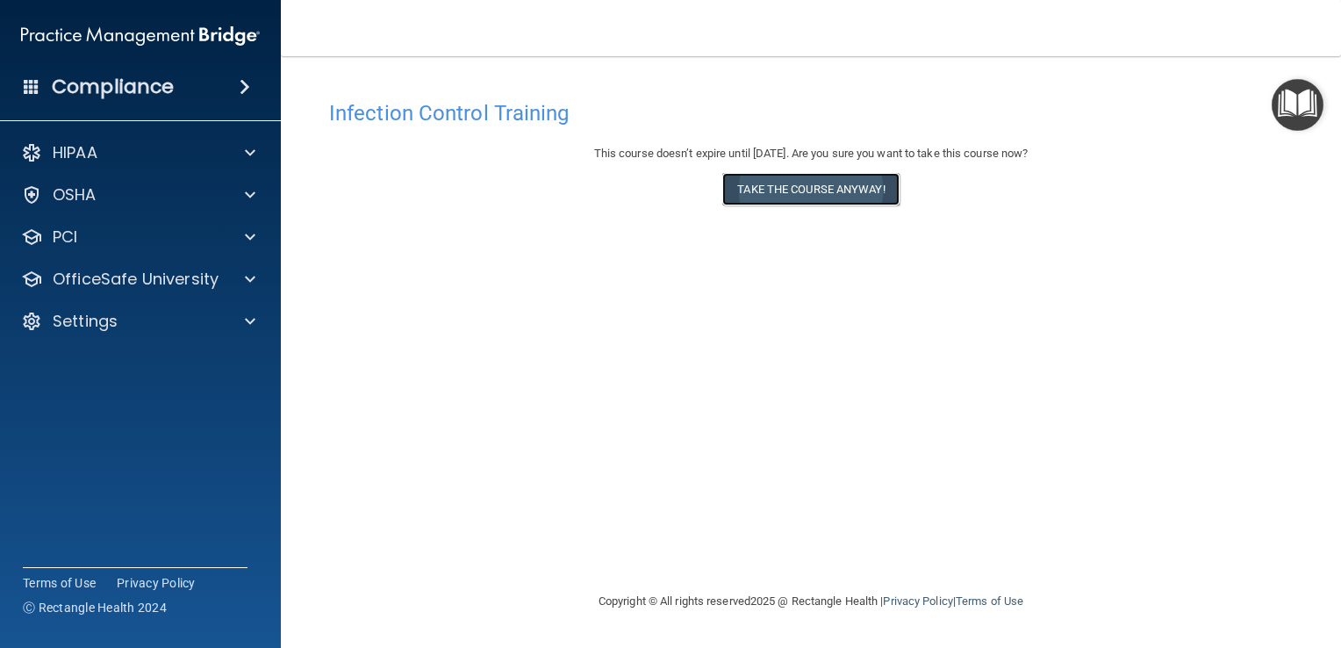
click at [815, 188] on button "Take the course anyway!" at bounding box center [810, 189] width 176 height 32
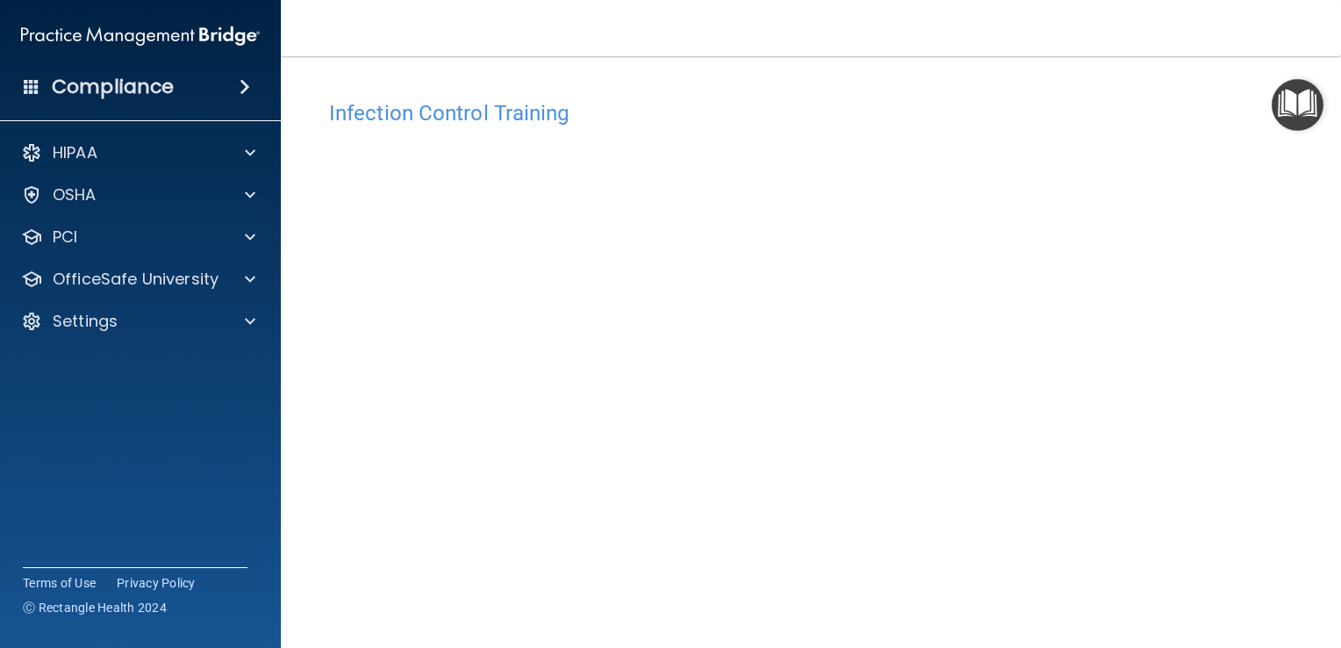
scroll to position [88, 0]
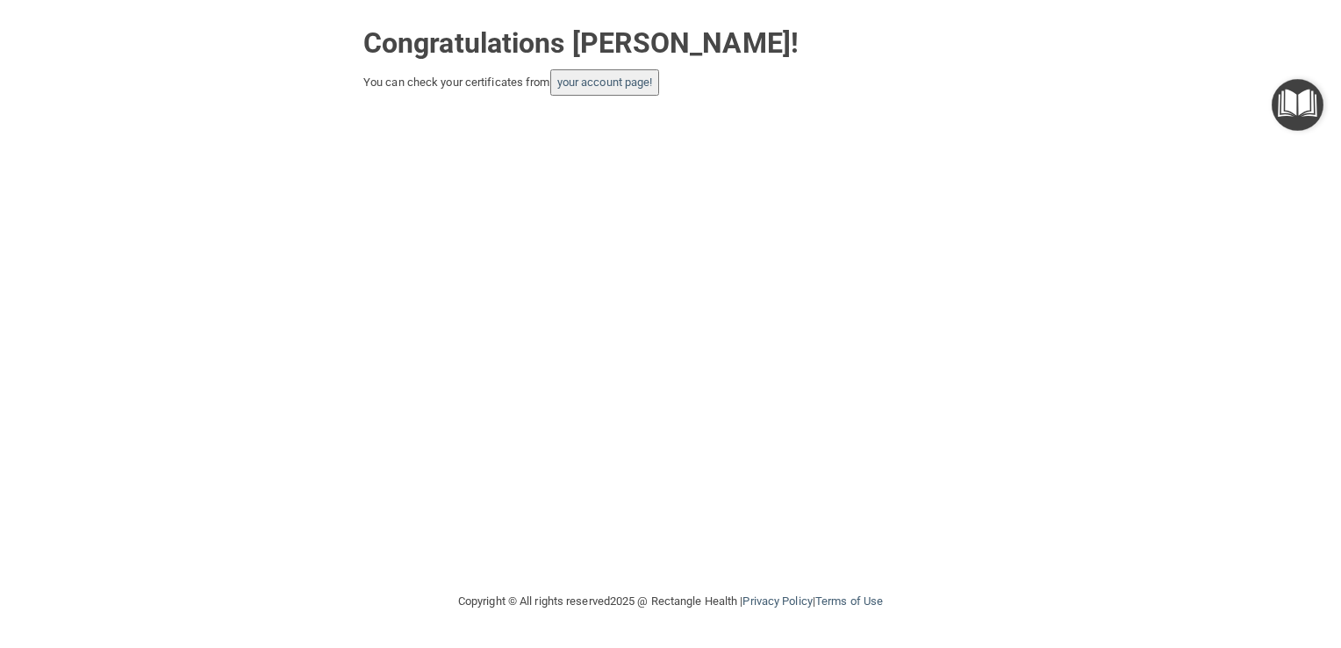
click at [635, 94] on button "your account page!" at bounding box center [605, 82] width 110 height 26
click at [608, 83] on link "your account page!" at bounding box center [605, 81] width 96 height 13
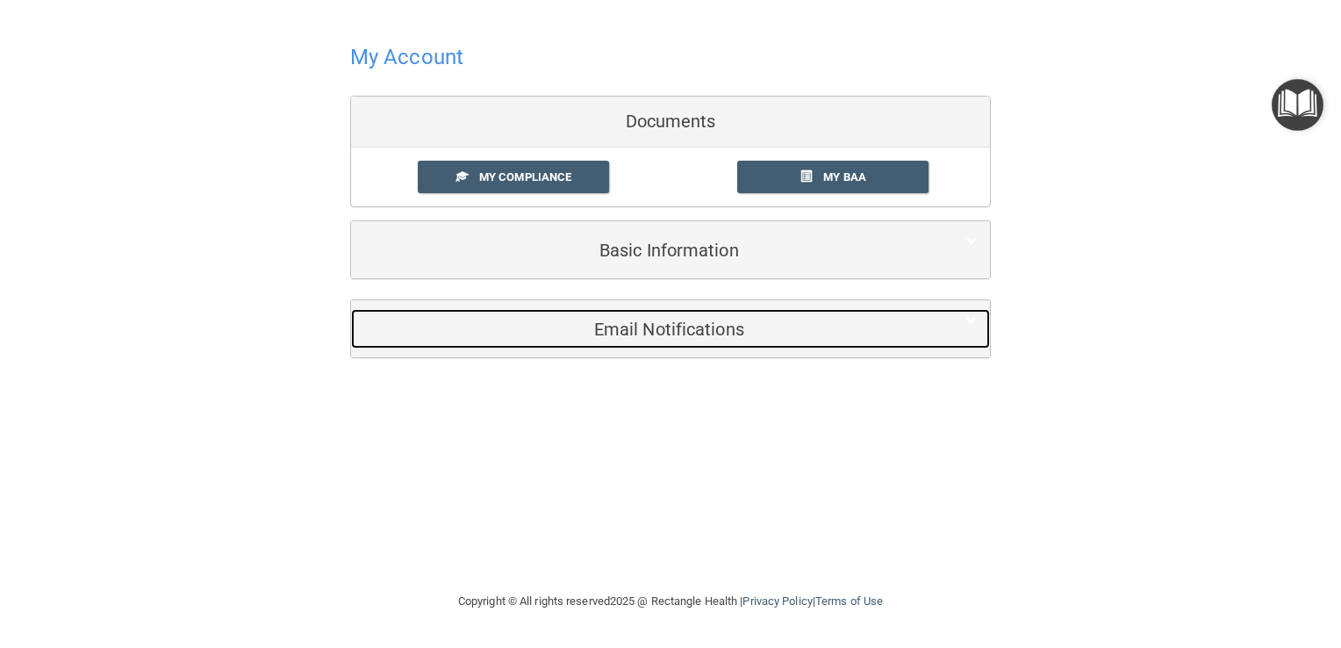
click at [643, 339] on div "Email Notifications" at bounding box center [644, 329] width 586 height 40
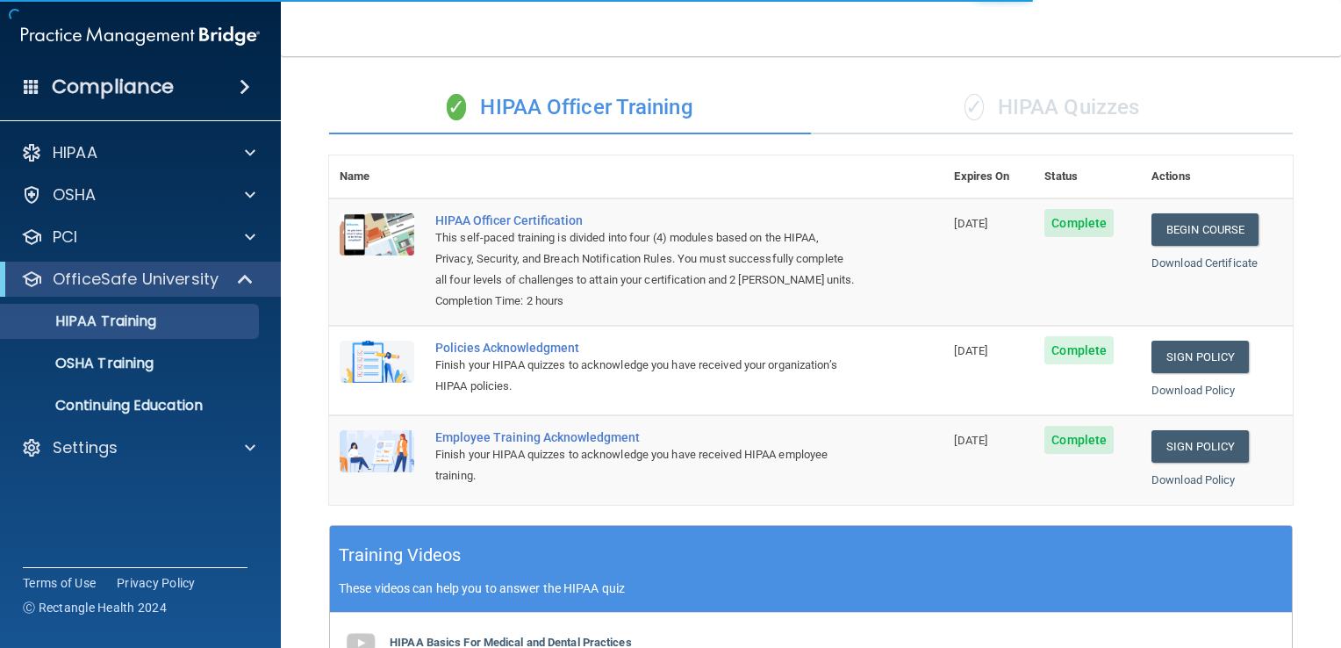
scroll to position [176, 0]
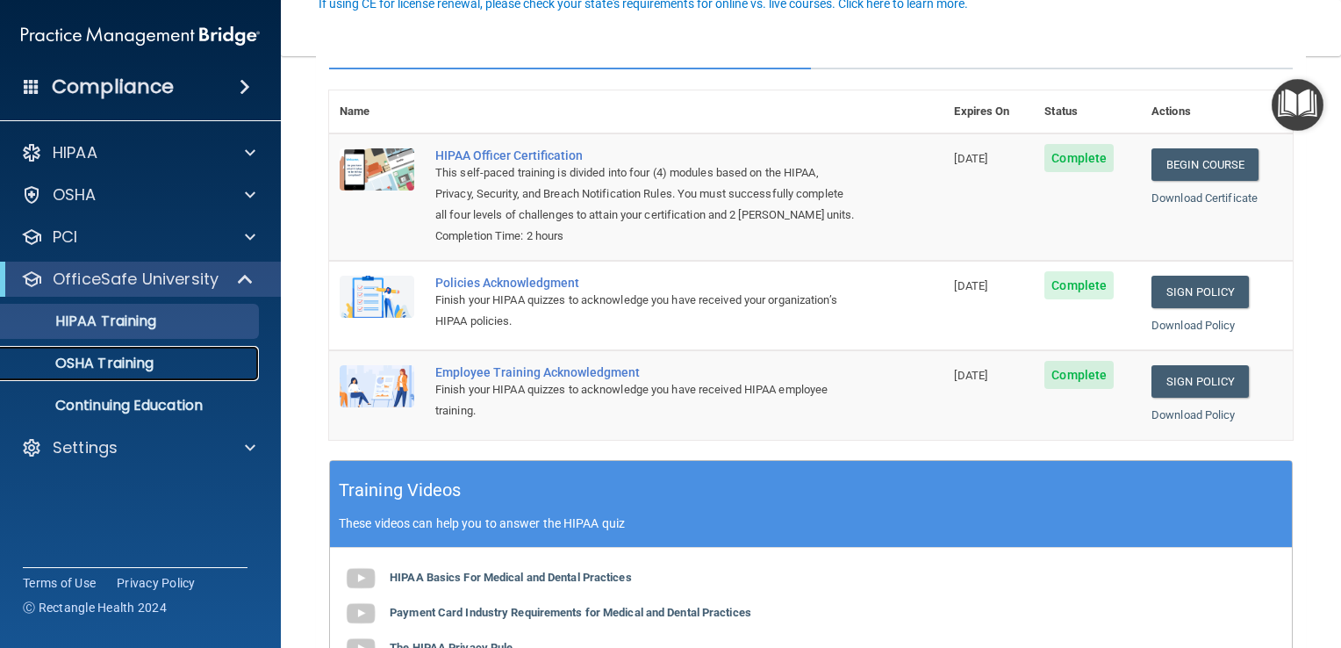
click at [77, 368] on p "OSHA Training" at bounding box center [82, 364] width 142 height 18
